Goal: Information Seeking & Learning: Learn about a topic

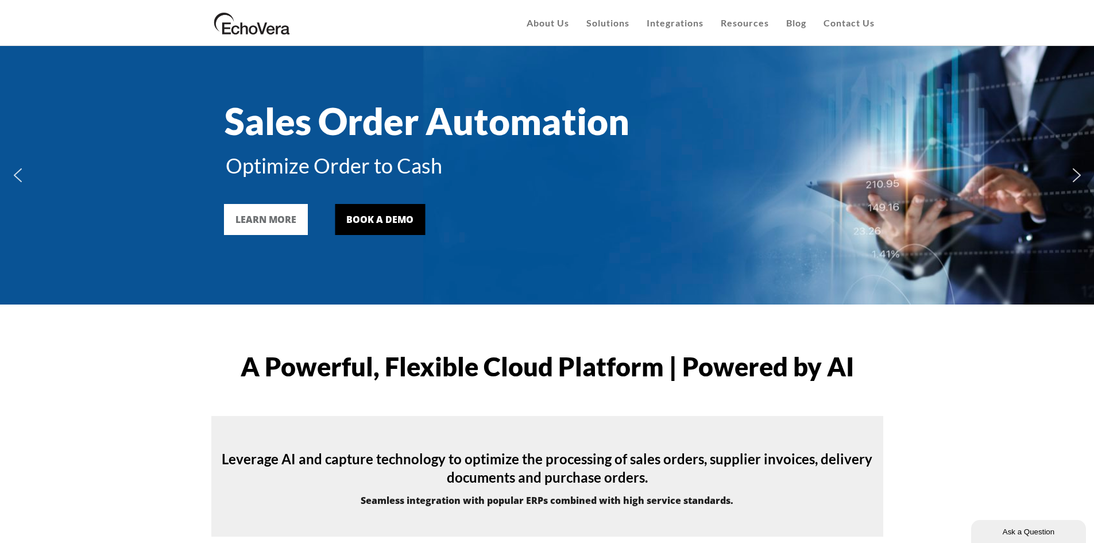
drag, startPoint x: 749, startPoint y: 279, endPoint x: 767, endPoint y: 135, distance: 145.3
click at [749, 279] on div "Sales Order Automation Optimize Order to Cash LEARN MORE BOOK A DEMO" at bounding box center [547, 175] width 678 height 247
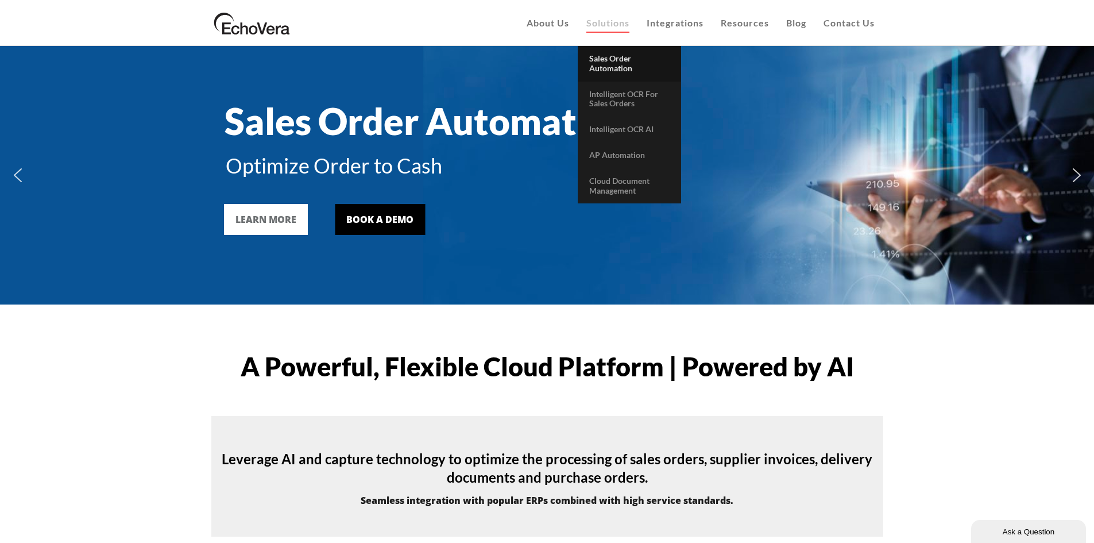
click at [603, 61] on span "Sales Order Automation" at bounding box center [610, 63] width 43 height 20
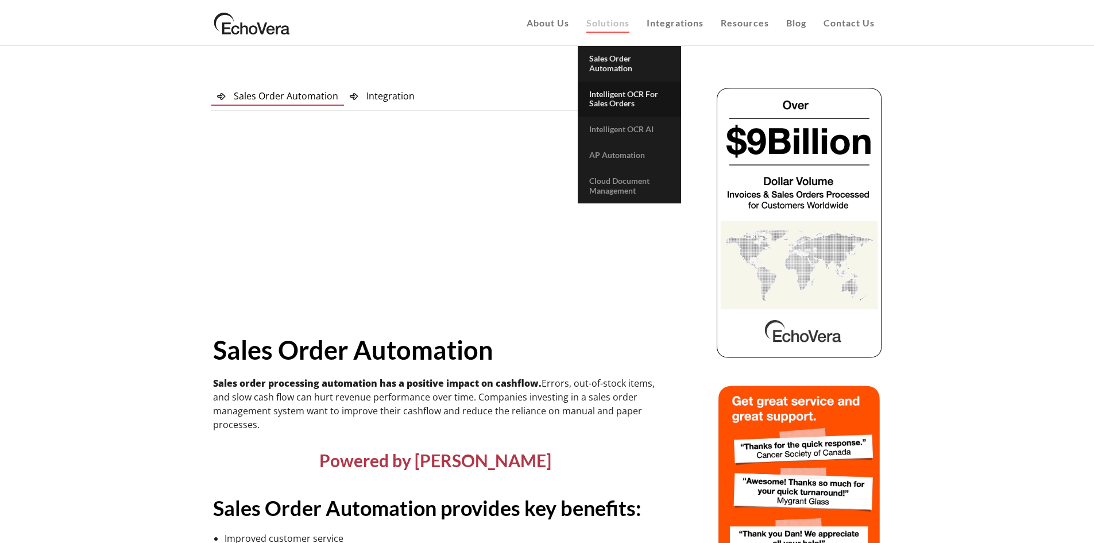
click at [621, 94] on span "Intelligent OCR for Sales Orders" at bounding box center [623, 99] width 69 height 20
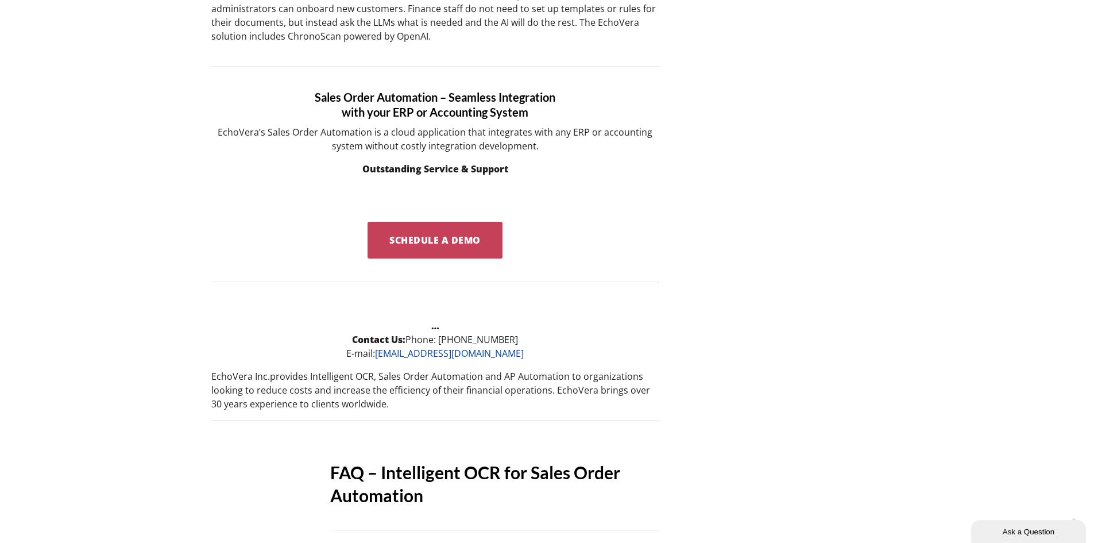
scroll to position [1246, 0]
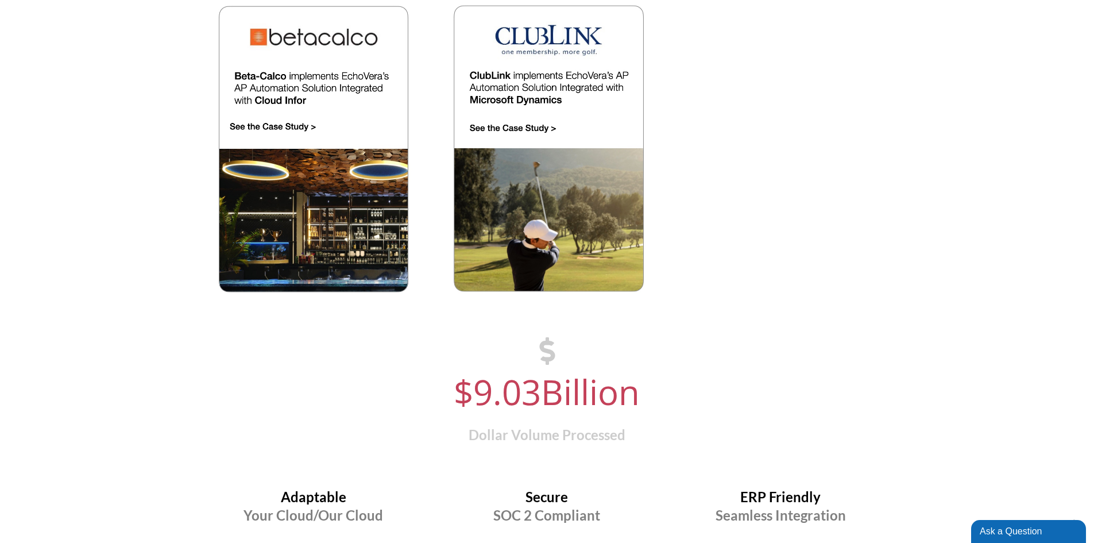
scroll to position [1206, 0]
